Goal: Find specific page/section: Find specific page/section

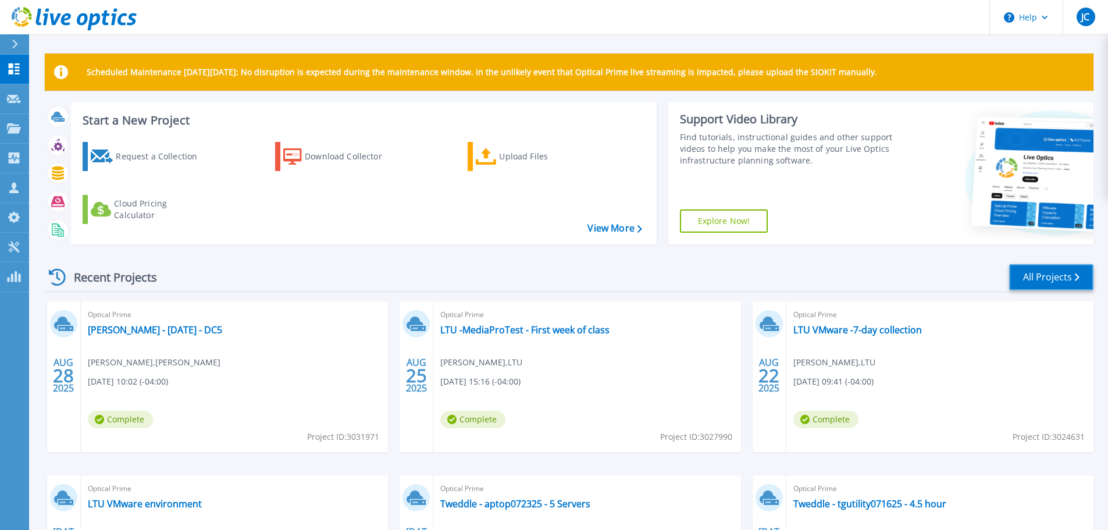
click at [1026, 276] on link "All Projects" at bounding box center [1051, 277] width 84 height 26
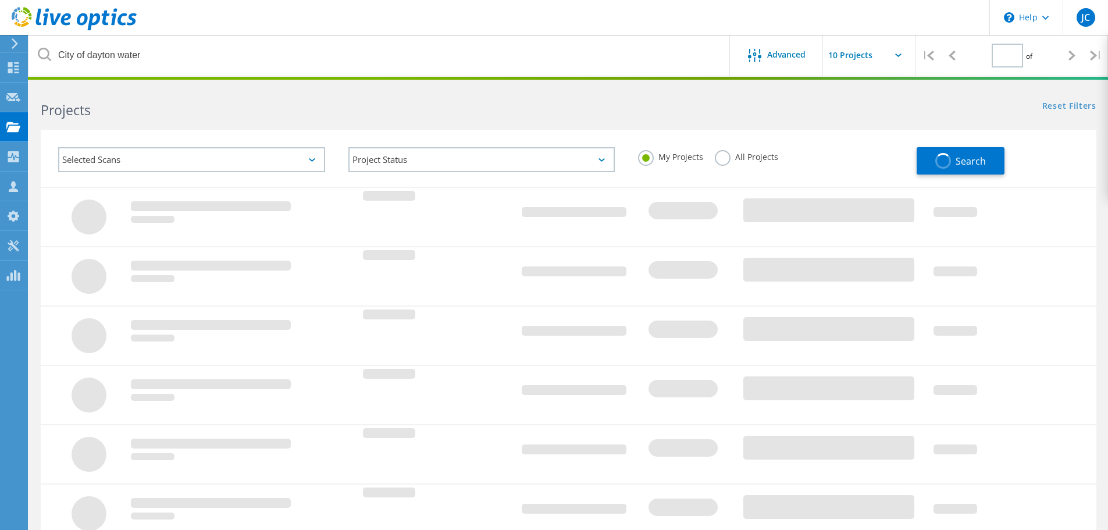
type input "1"
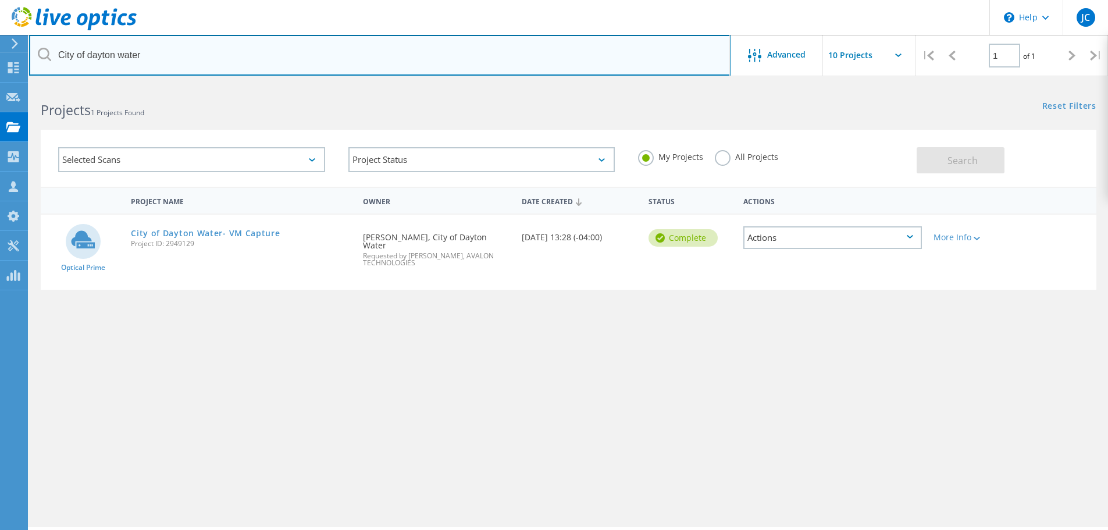
click at [168, 58] on input "City of dayton water" at bounding box center [379, 55] width 701 height 41
type input "City of mason"
